Goal: Information Seeking & Learning: Learn about a topic

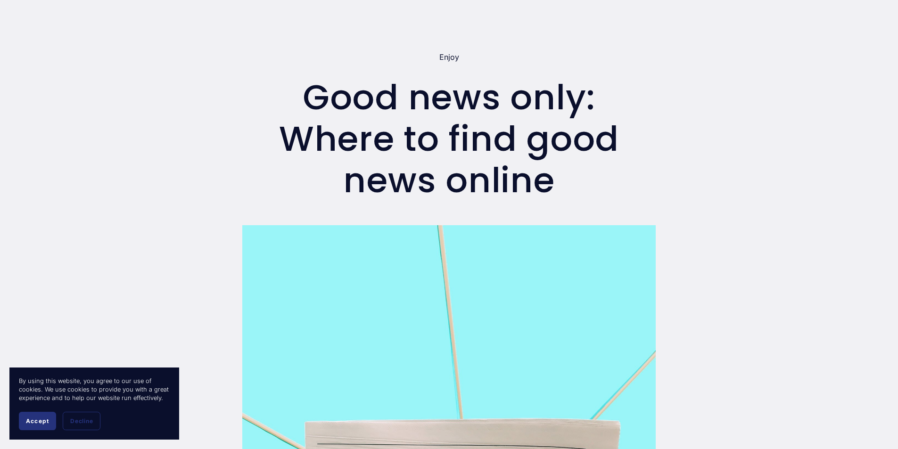
scroll to position [94, 0]
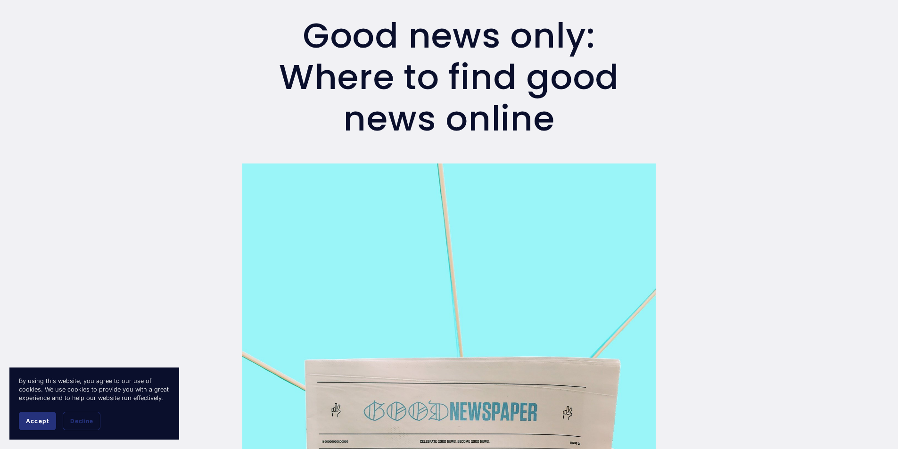
click at [37, 420] on span "Accept" at bounding box center [37, 421] width 23 height 7
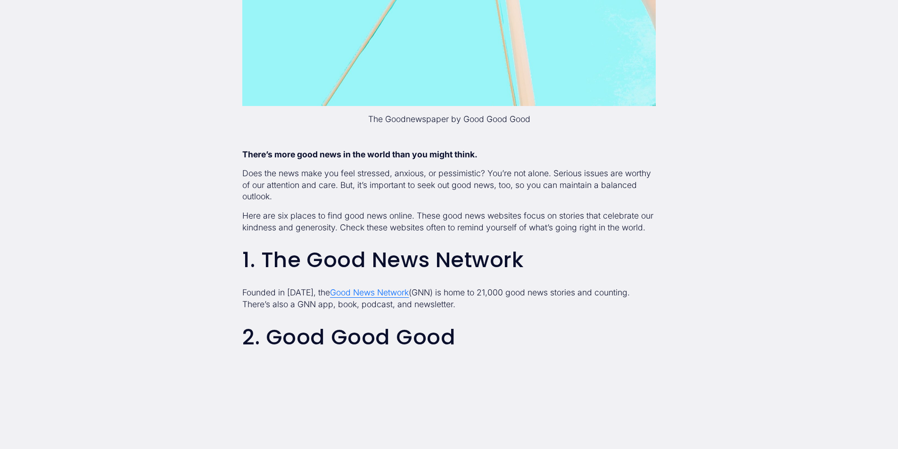
scroll to position [754, 0]
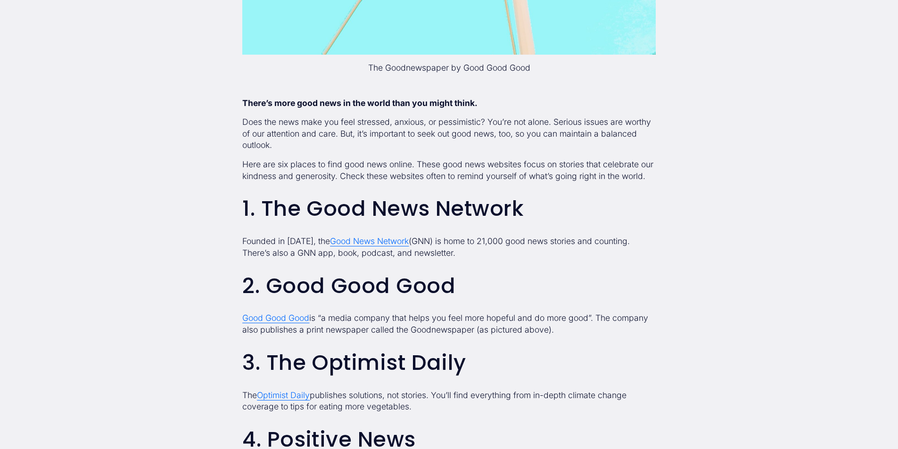
click at [383, 246] on span "Good News Network" at bounding box center [369, 241] width 79 height 10
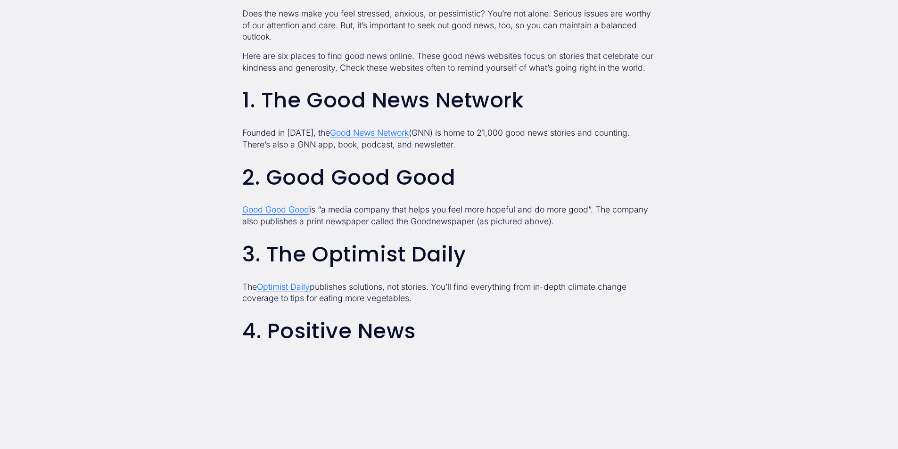
scroll to position [896, 0]
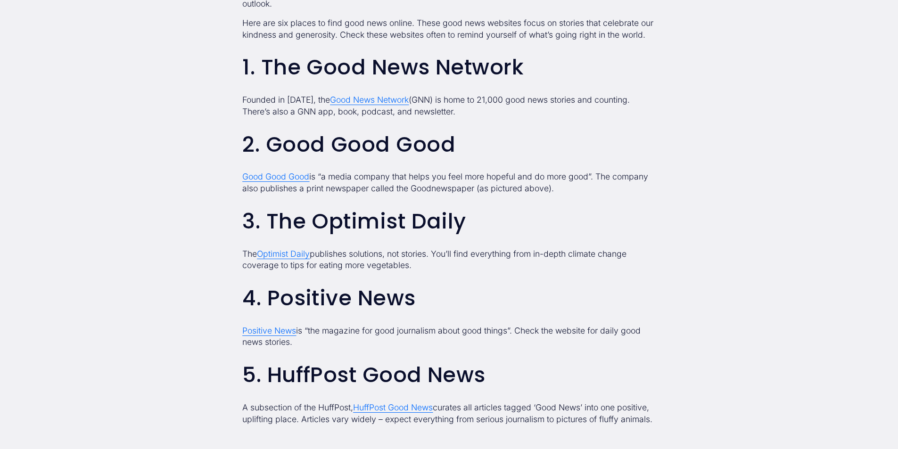
click at [274, 182] on span "Good Good Good" at bounding box center [275, 177] width 67 height 10
